Goal: Information Seeking & Learning: Learn about a topic

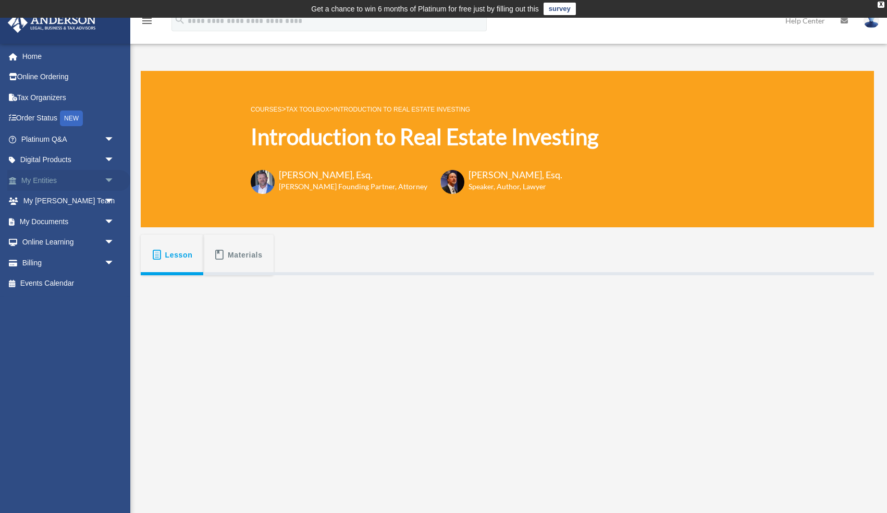
scroll to position [116, 0]
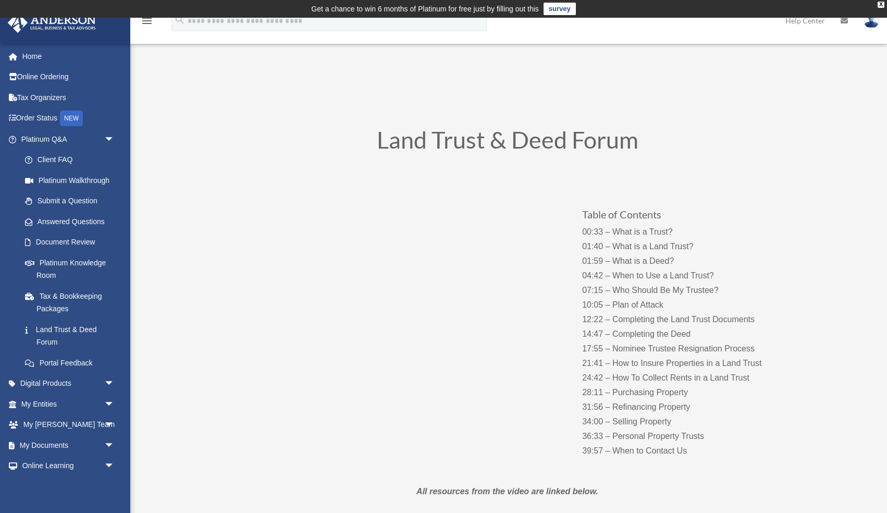
scroll to position [20, 0]
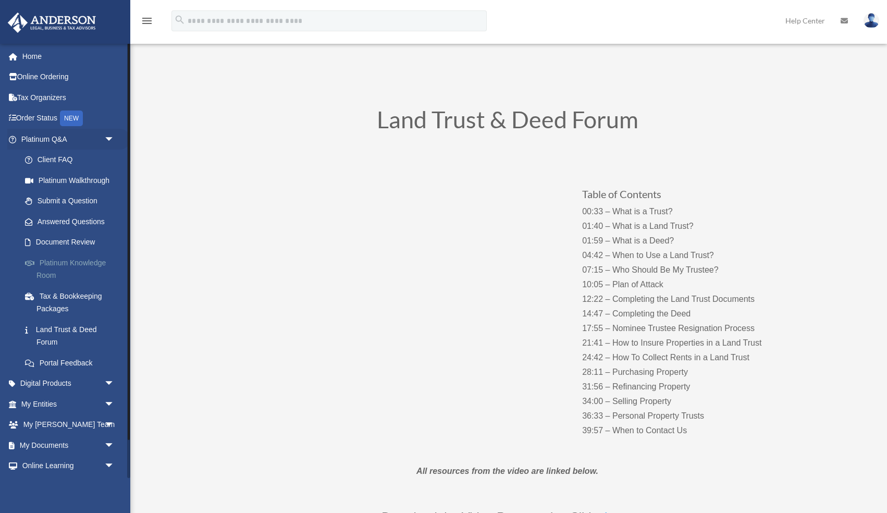
click at [69, 262] on link "Platinum Knowledge Room" at bounding box center [73, 268] width 116 height 33
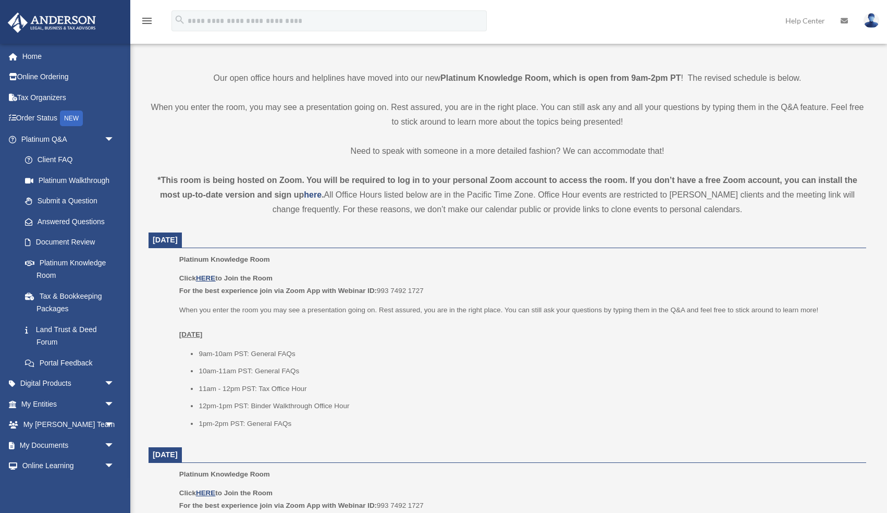
scroll to position [244, 0]
click at [210, 278] on u "HERE" at bounding box center [205, 278] width 19 height 8
